Goal: Task Accomplishment & Management: Manage account settings

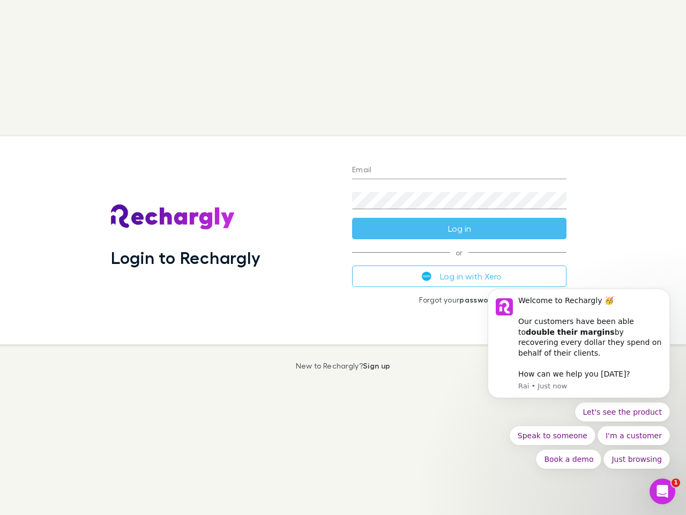
click at [343, 257] on div "Login to Rechargly" at bounding box center [222, 240] width 241 height 208
click at [460, 171] on input "Email" at bounding box center [459, 170] width 215 height 17
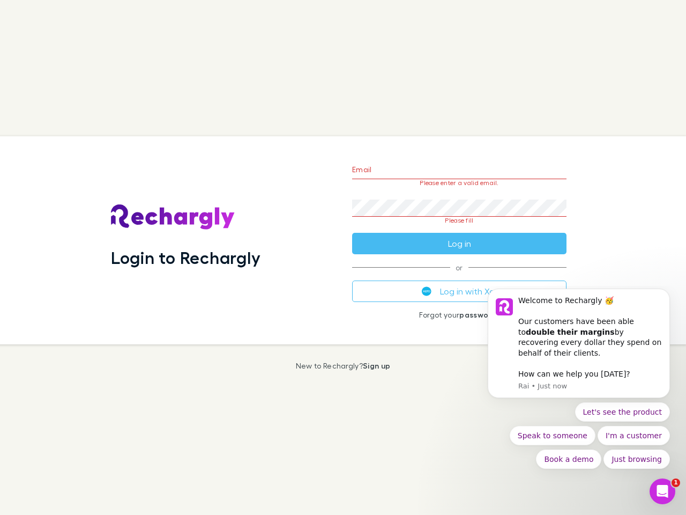
click at [460, 228] on form "Email Please enter a valid email. Password Please fill Log in" at bounding box center [459, 203] width 215 height 101
click at [460, 276] on div "Email Please enter a valid email. Password Please fill Log in or Log in with Xe…" at bounding box center [460, 240] width 232 height 208
click at [579, 349] on div "Welcome to Rechargly 🥳 ​ Our customers have been able to double their margins b…" at bounding box center [591, 326] width 144 height 63
